Goal: Task Accomplishment & Management: Use online tool/utility

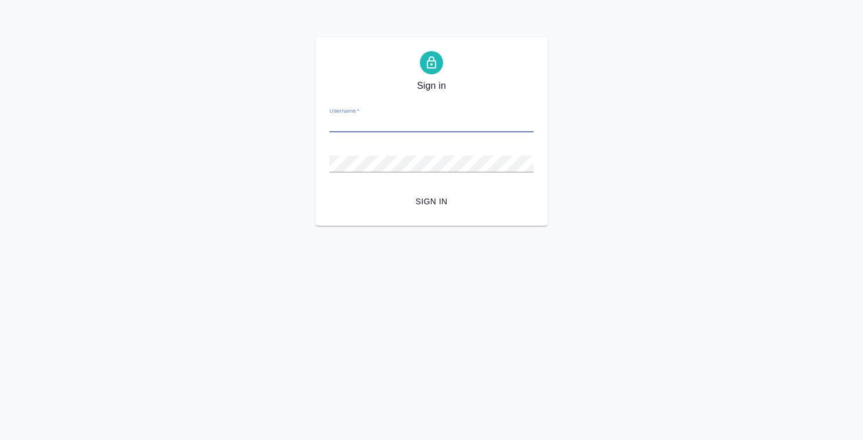
click at [379, 123] on input "Username   *" at bounding box center [432, 124] width 204 height 16
type input "y.lebedeva@awatera.com"
drag, startPoint x: 389, startPoint y: 279, endPoint x: 386, endPoint y: 274, distance: 6.3
click at [389, 226] on html "Sign in Username   * y.lebedeva@awatera.com Password   * urlPath   * /Work/68c7…" at bounding box center [431, 113] width 863 height 226
click at [426, 197] on span "Sign in" at bounding box center [432, 201] width 186 height 15
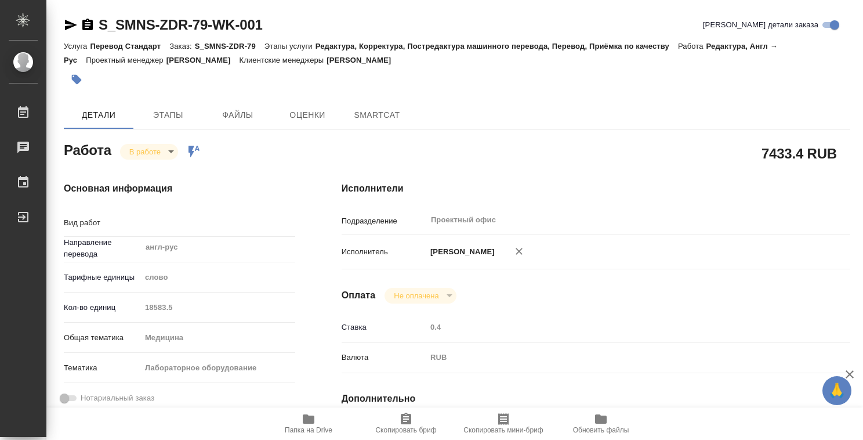
type textarea "Редактура"
type textarea "x"
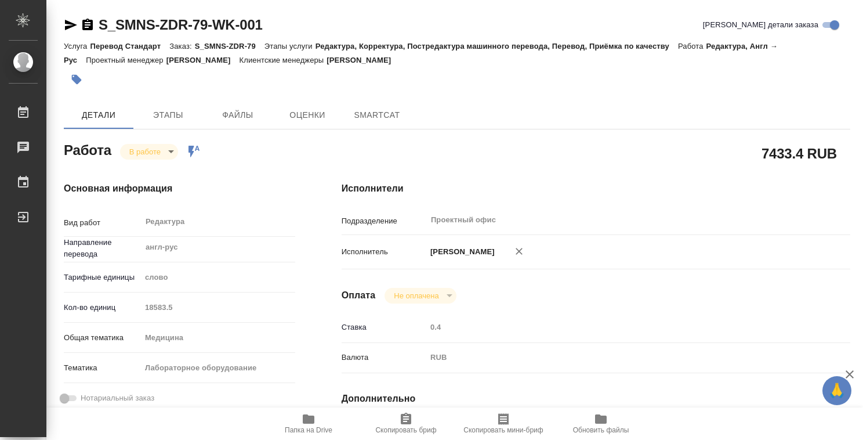
type textarea "x"
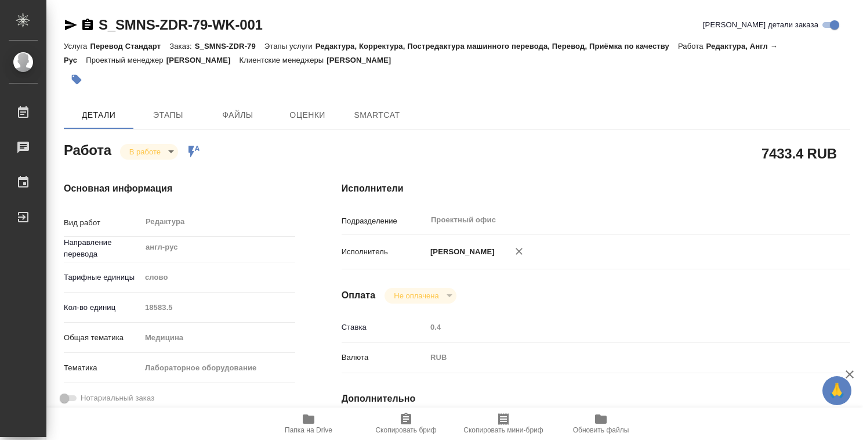
type textarea "x"
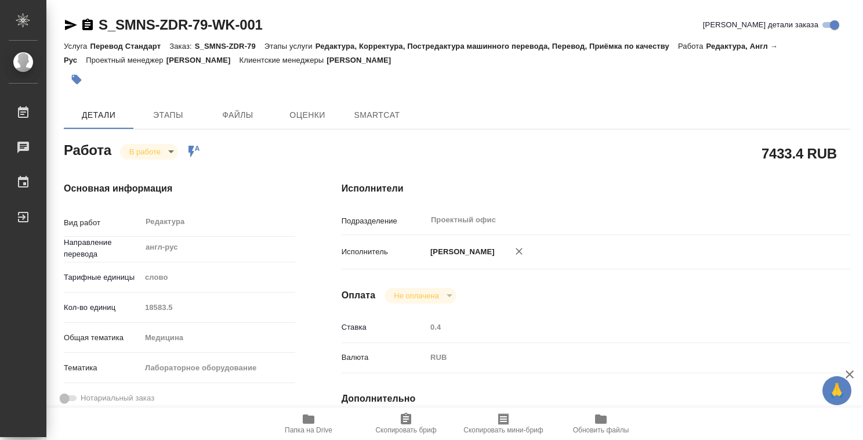
type textarea "x"
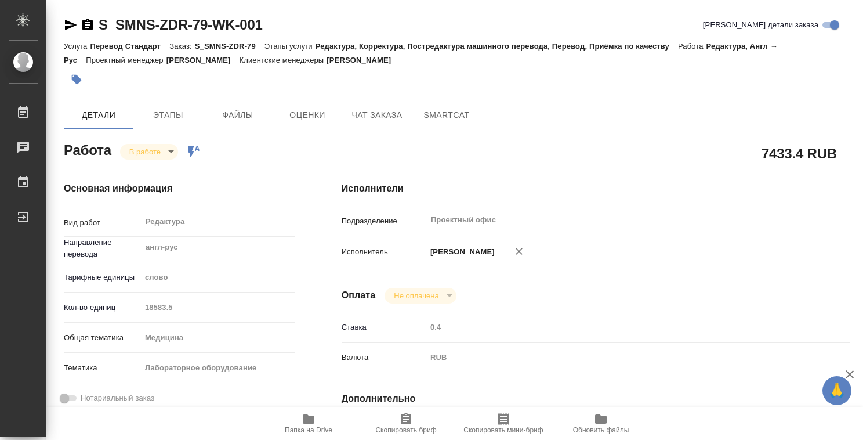
type textarea "x"
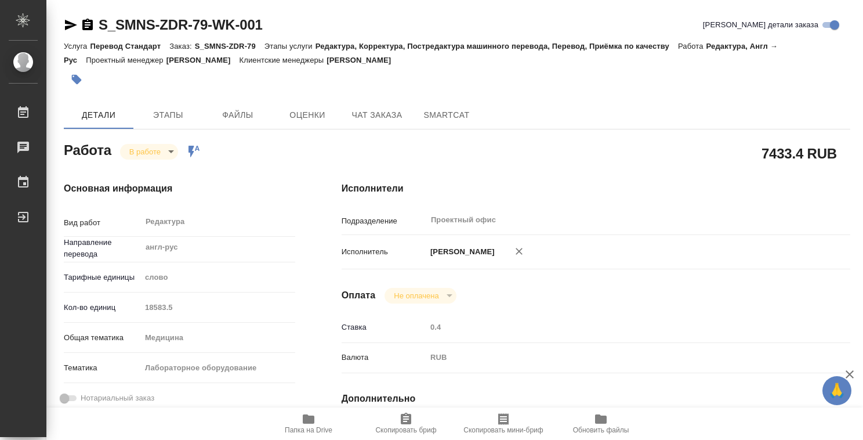
type textarea "x"
click at [311, 422] on icon "button" at bounding box center [309, 418] width 12 height 9
